Goal: Information Seeking & Learning: Learn about a topic

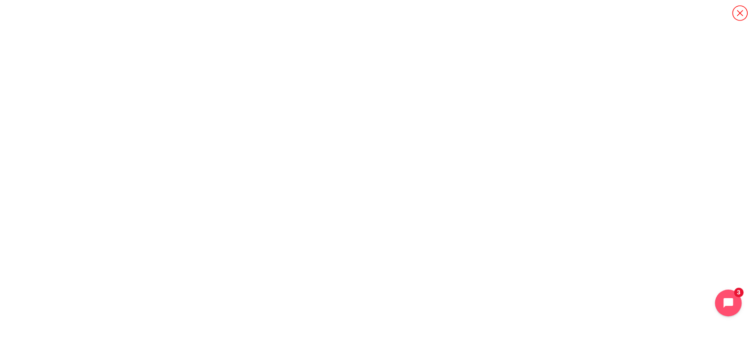
scroll to position [882, 0]
click at [729, 306] on icon "Open chat widget" at bounding box center [733, 303] width 15 height 15
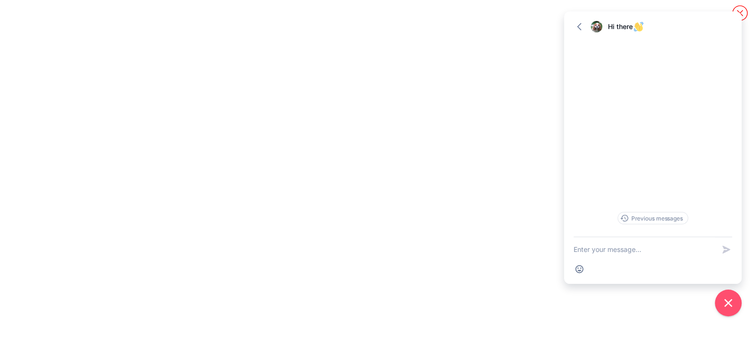
click at [733, 20] on div "Go back Hi there Expand" at bounding box center [652, 25] width 177 height 29
click at [740, 11] on div "Go back Hi there Expand" at bounding box center [652, 25] width 177 height 29
click at [744, 11] on icon "Content" at bounding box center [739, 13] width 17 height 17
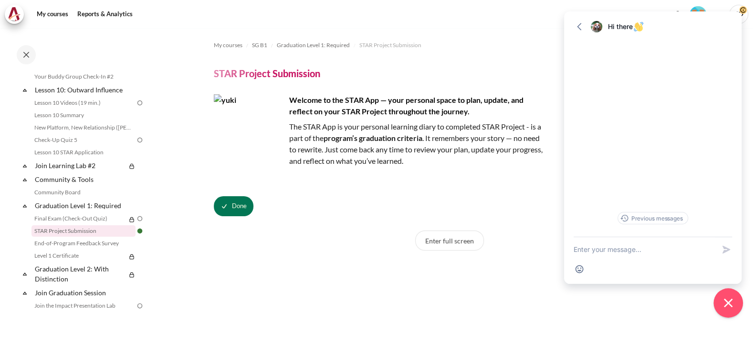
click at [723, 310] on button "Close chat widget" at bounding box center [728, 304] width 30 height 30
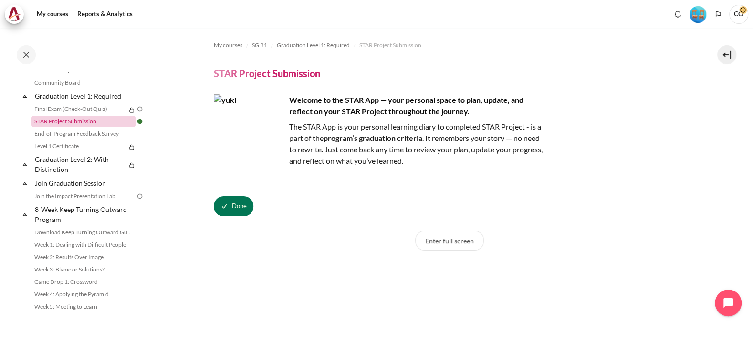
scroll to position [754, 0]
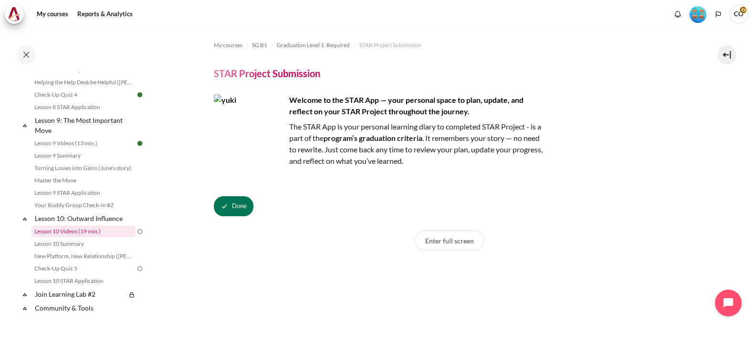
click at [67, 226] on link "Lesson 10 Videos (19 min.)" at bounding box center [83, 231] width 104 height 11
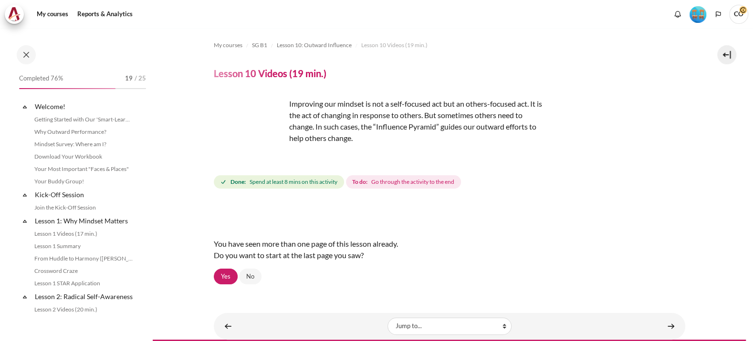
scroll to position [759, 0]
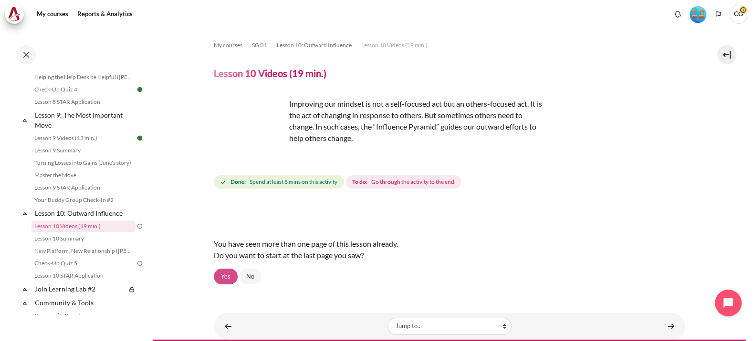
click at [217, 269] on link "Yes" at bounding box center [226, 277] width 24 height 16
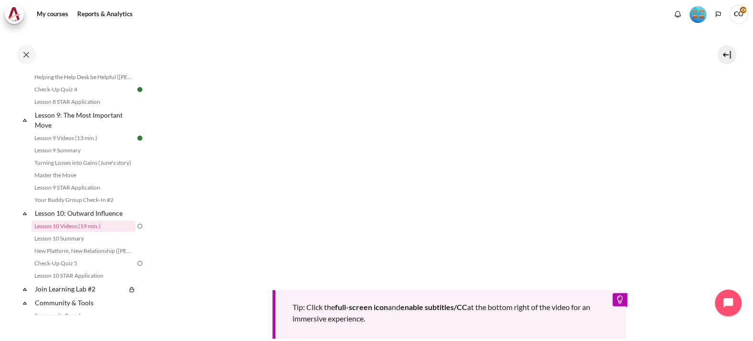
scroll to position [238, 0]
